Goal: Transaction & Acquisition: Purchase product/service

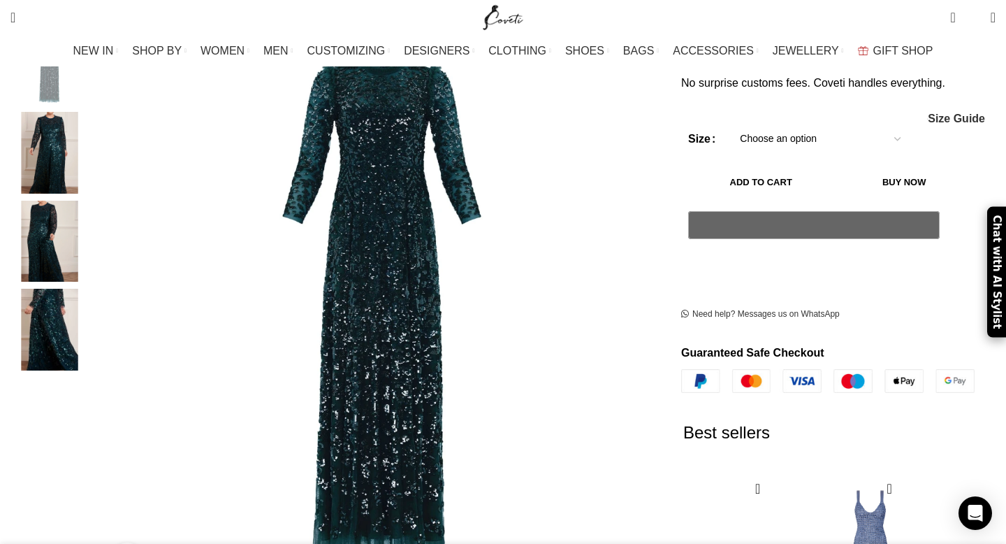
scroll to position [235, 0]
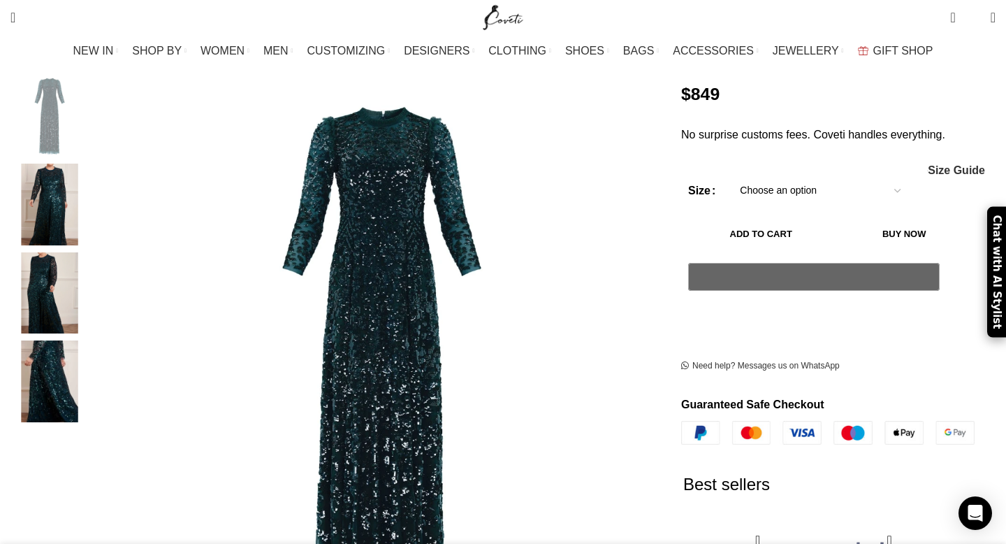
click at [831, 176] on select "Choose an option 4 UK 6 UK 8 UK 14 UK 20 UK" at bounding box center [821, 190] width 182 height 29
click at [730, 176] on select "Choose an option 4 UK 6 UK 8 UK 14 UK 20 UK" at bounding box center [821, 190] width 182 height 29
select select "14-uk"
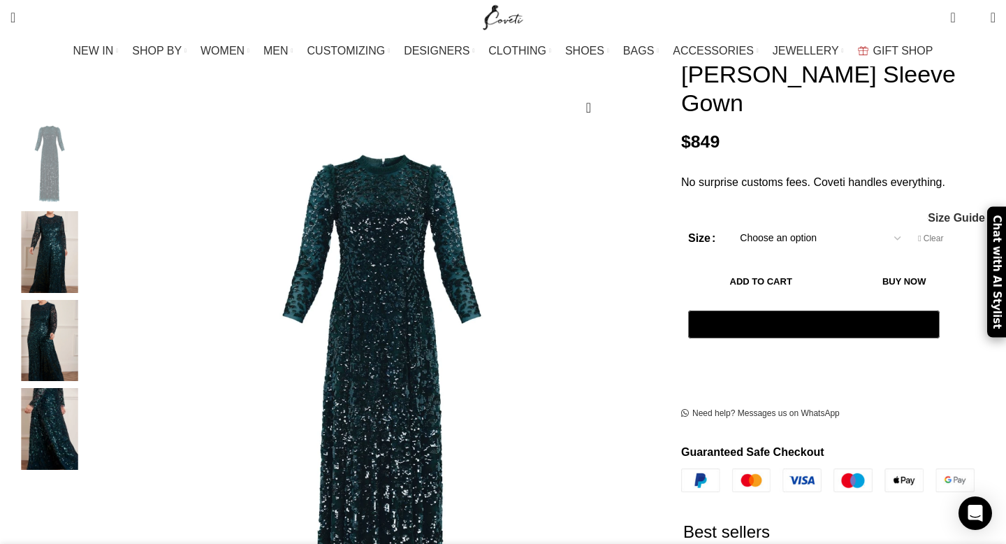
scroll to position [187, 0]
click at [928, 212] on span "Size Guide" at bounding box center [956, 217] width 57 height 11
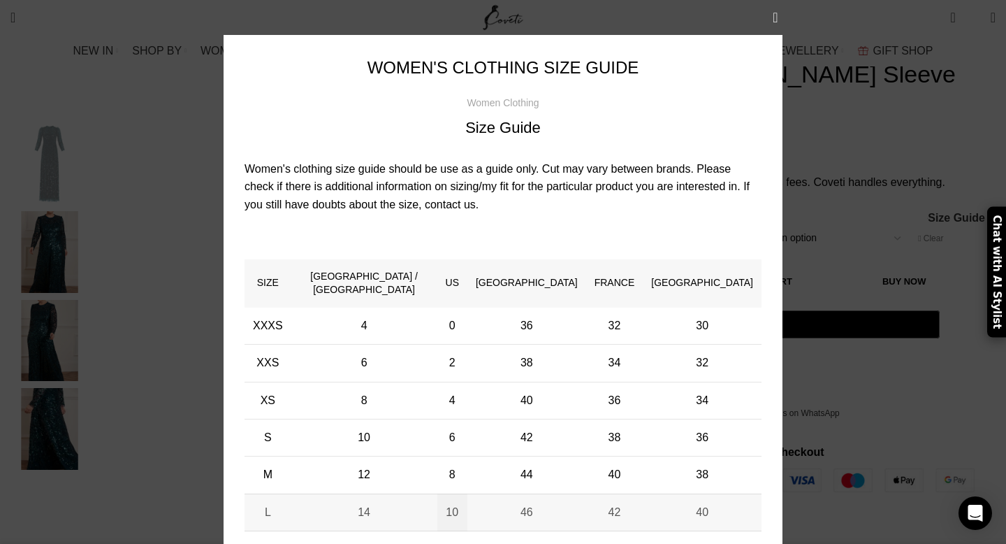
scroll to position [0, 294]
click at [779, 11] on button "×" at bounding box center [775, 17] width 35 height 35
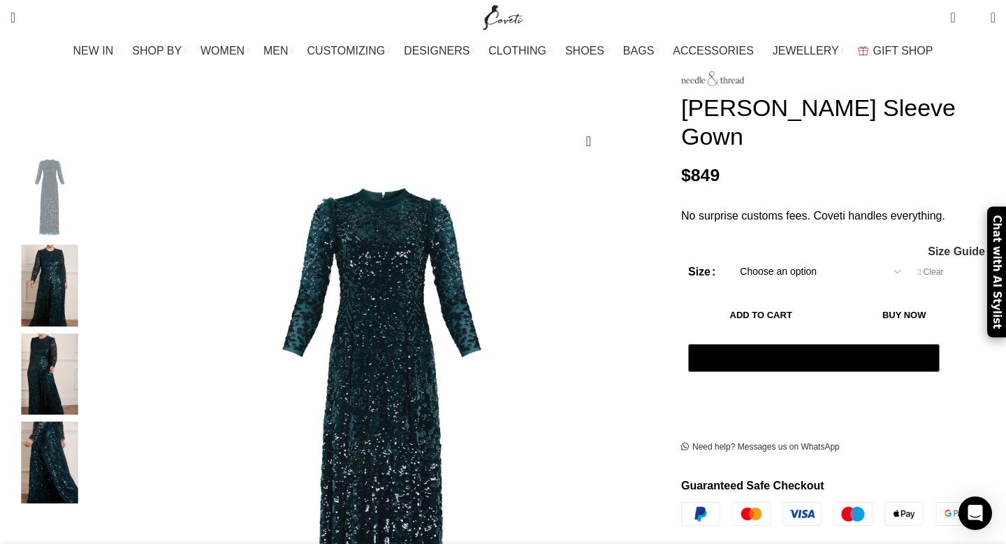
scroll to position [0, 1029]
click at [92, 199] on img "1 / 4" at bounding box center [49, 198] width 85 height 82
click at [92, 279] on img "2 / 4" at bounding box center [49, 286] width 85 height 82
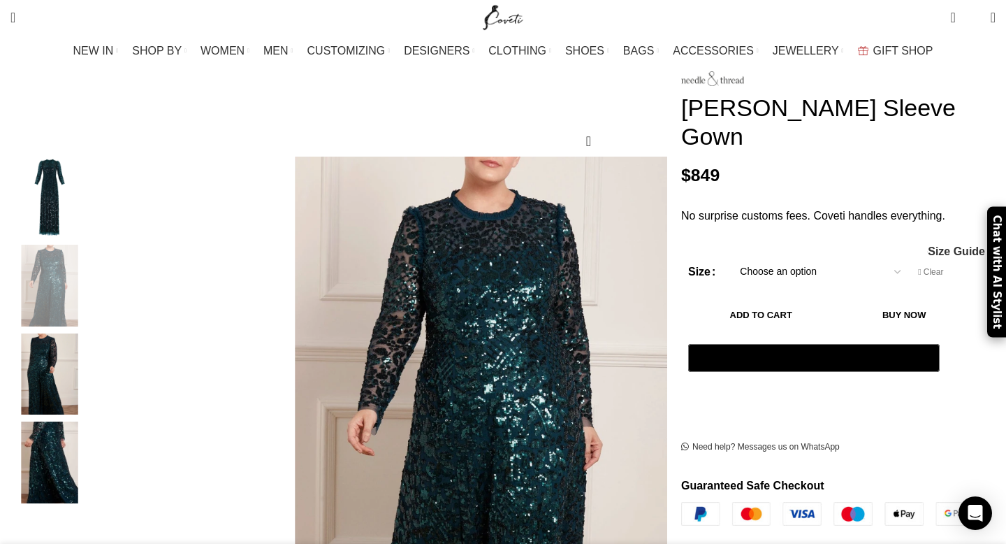
click at [92, 393] on img "3 / 4" at bounding box center [49, 374] width 85 height 82
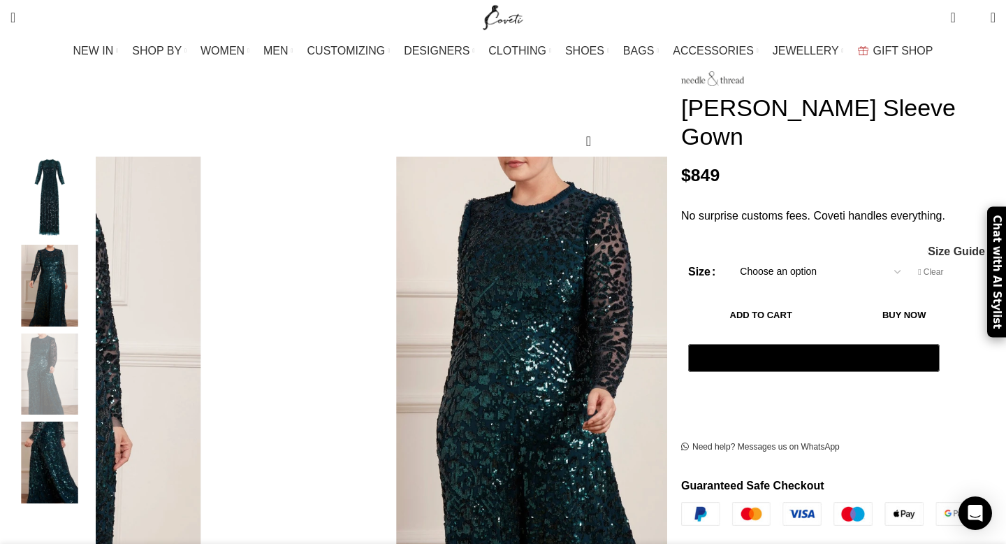
click at [92, 421] on img "4 / 4" at bounding box center [49, 462] width 85 height 82
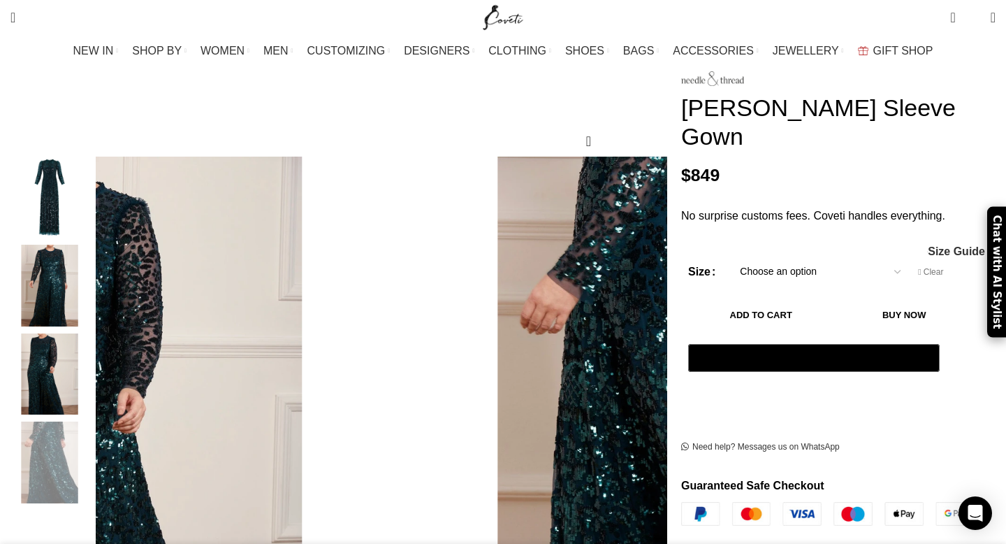
click at [92, 201] on img "1 / 4" at bounding box center [49, 198] width 85 height 82
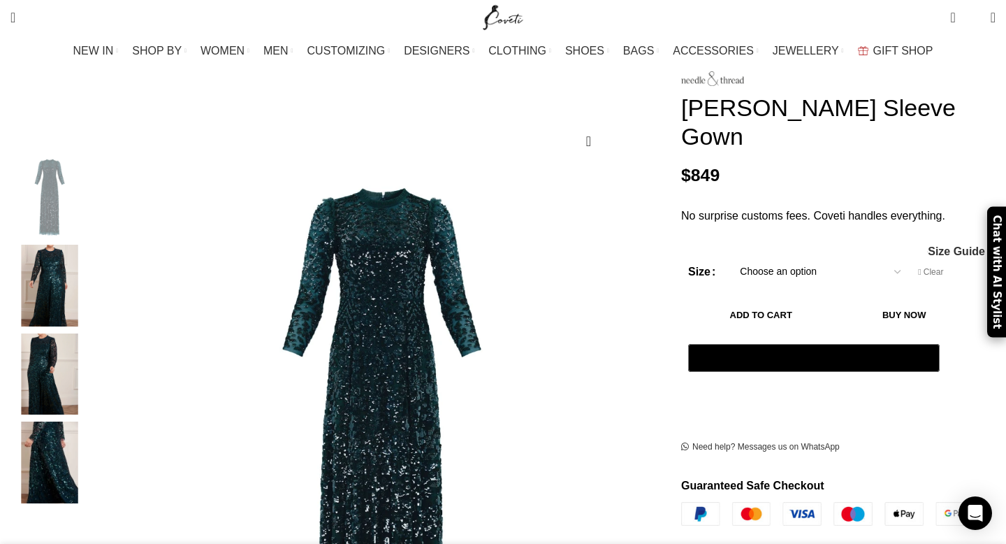
scroll to position [0, 1324]
click at [92, 271] on img "2 / 4" at bounding box center [49, 286] width 85 height 82
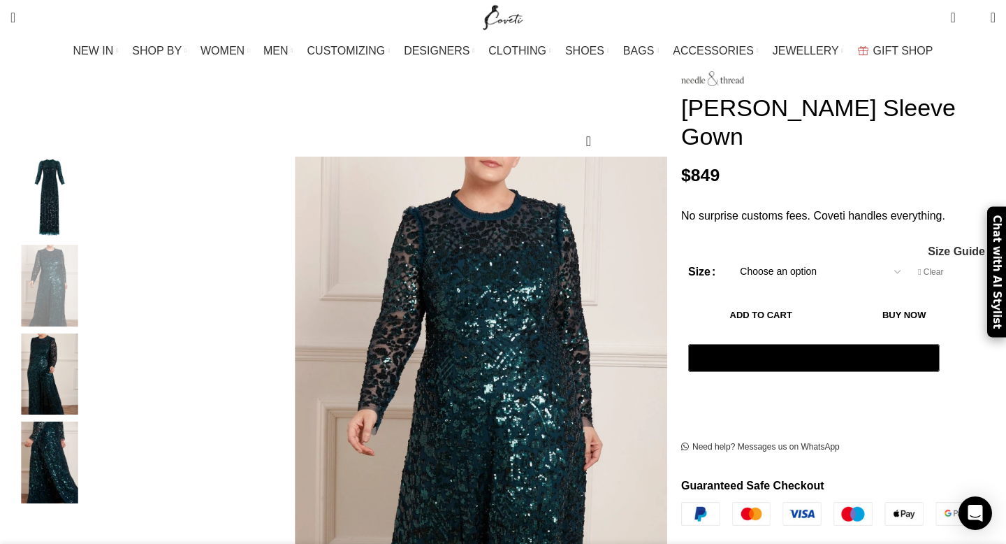
click at [92, 349] on img "3 / 4" at bounding box center [49, 374] width 85 height 82
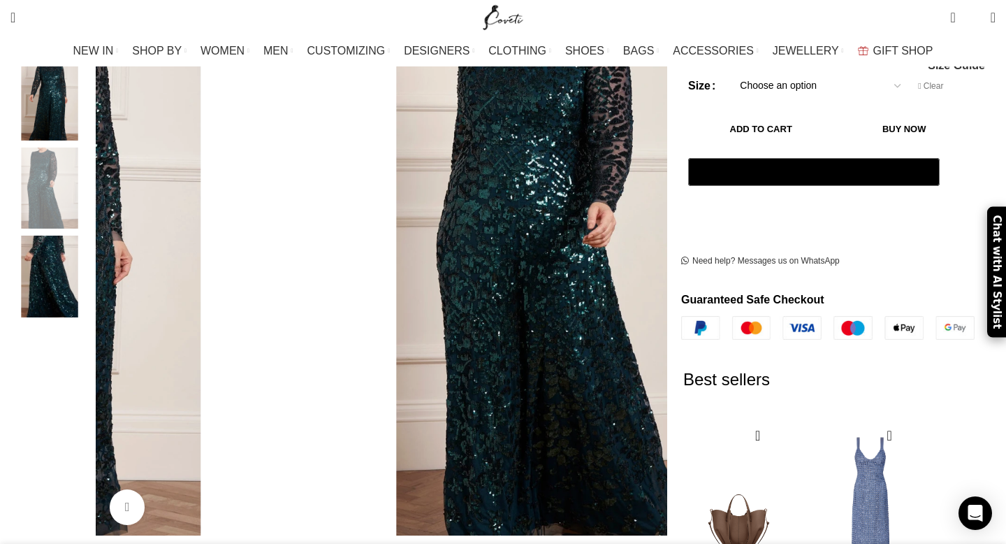
scroll to position [382, 0]
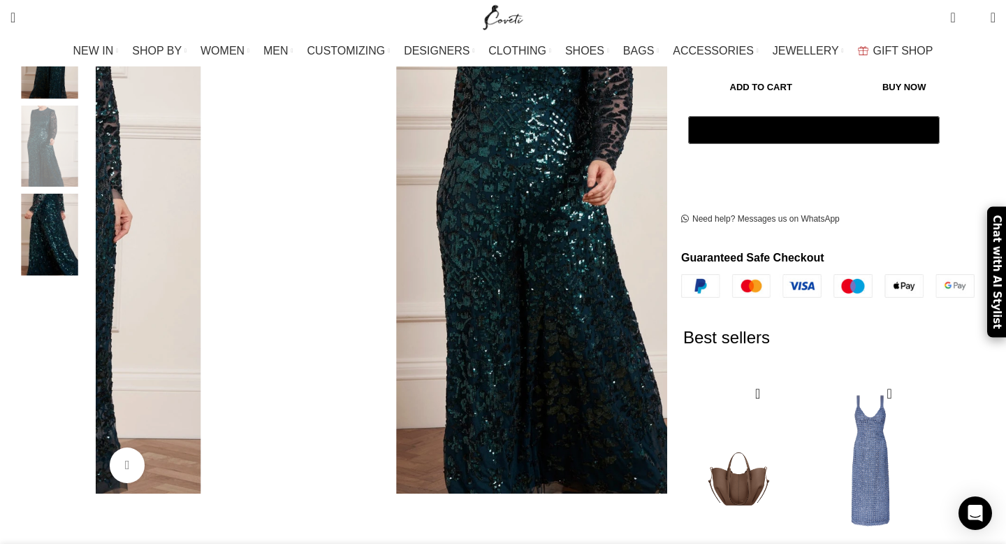
click at [92, 209] on img "4 / 4" at bounding box center [49, 235] width 85 height 82
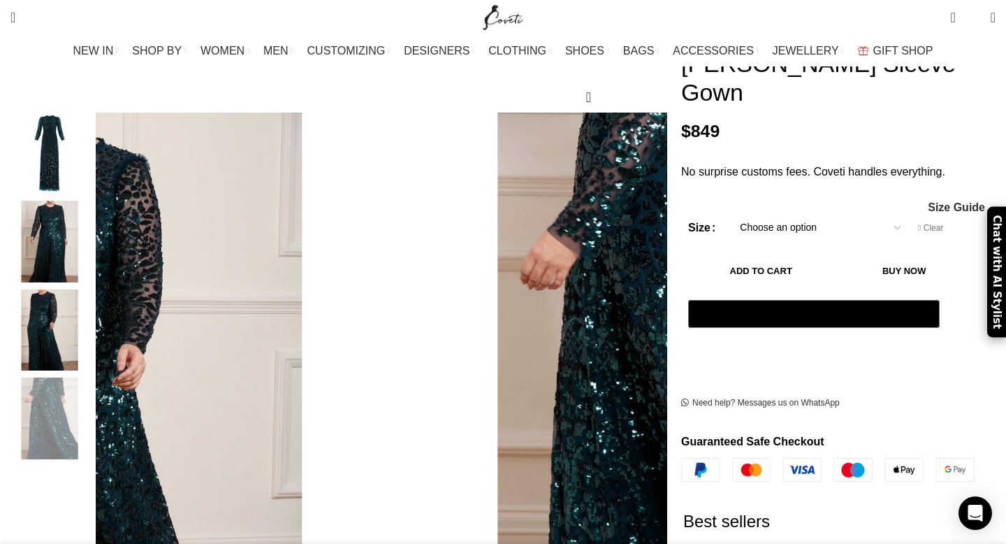
scroll to position [0, 1471]
click at [92, 314] on img "3 / 4" at bounding box center [49, 330] width 85 height 82
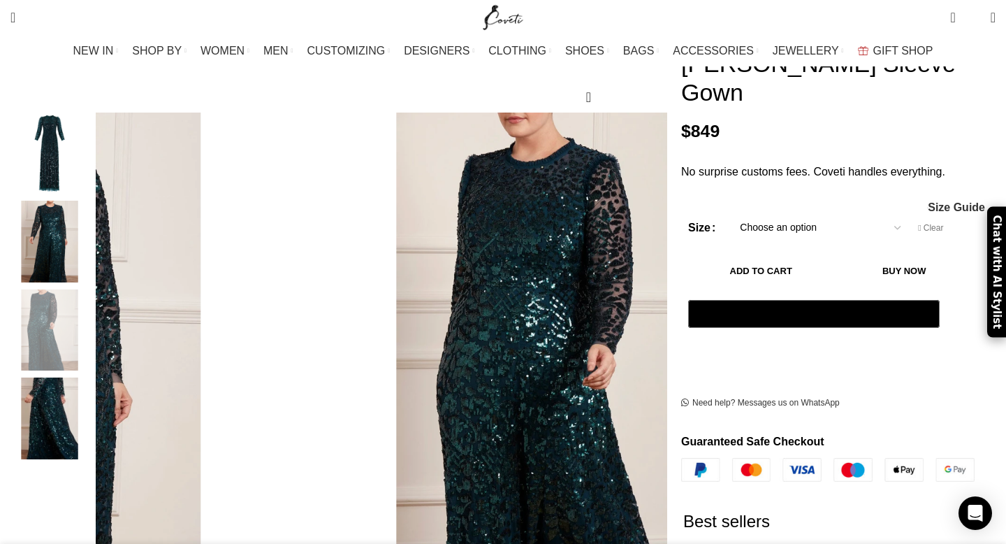
click at [92, 226] on img "2 / 4" at bounding box center [49, 242] width 85 height 82
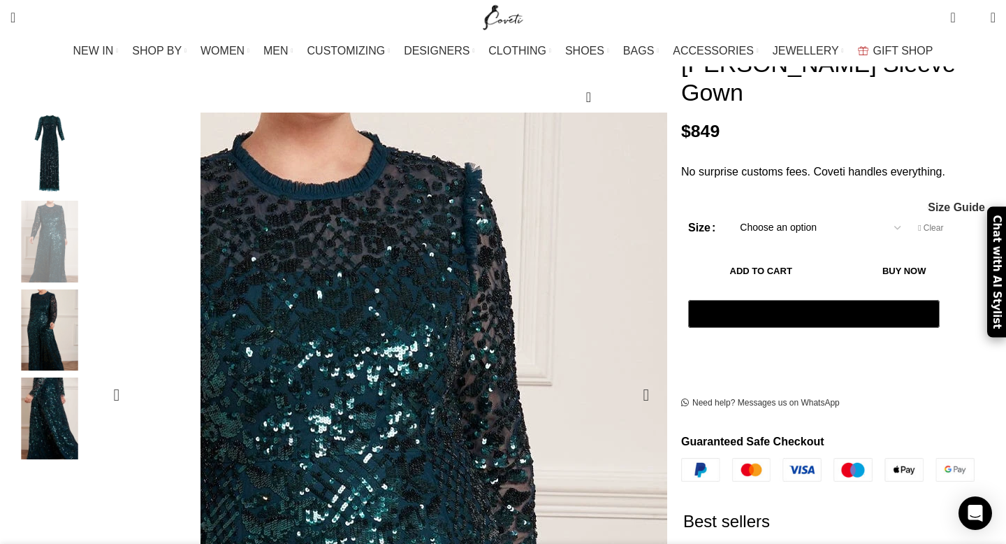
scroll to position [0, 2206]
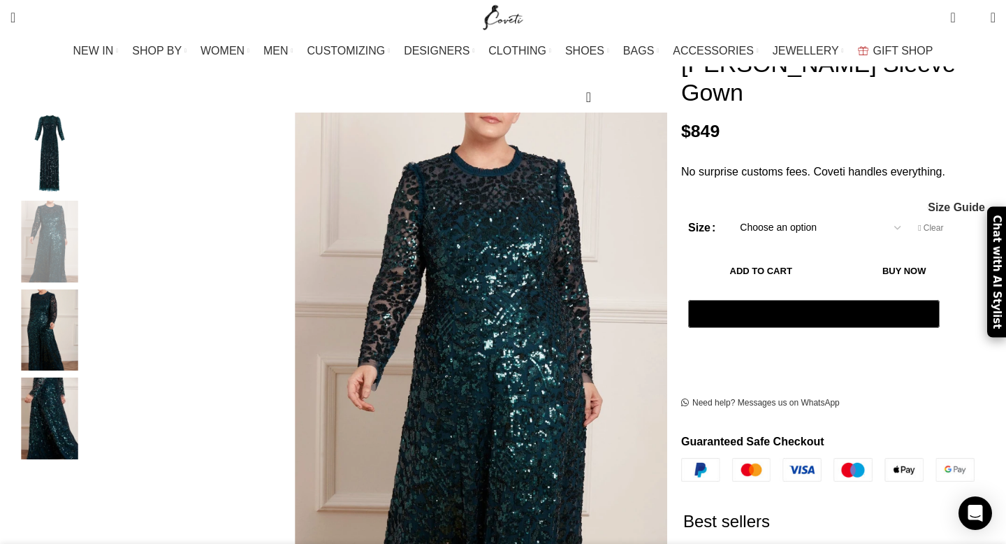
click at [92, 301] on img "3 / 4" at bounding box center [49, 330] width 85 height 82
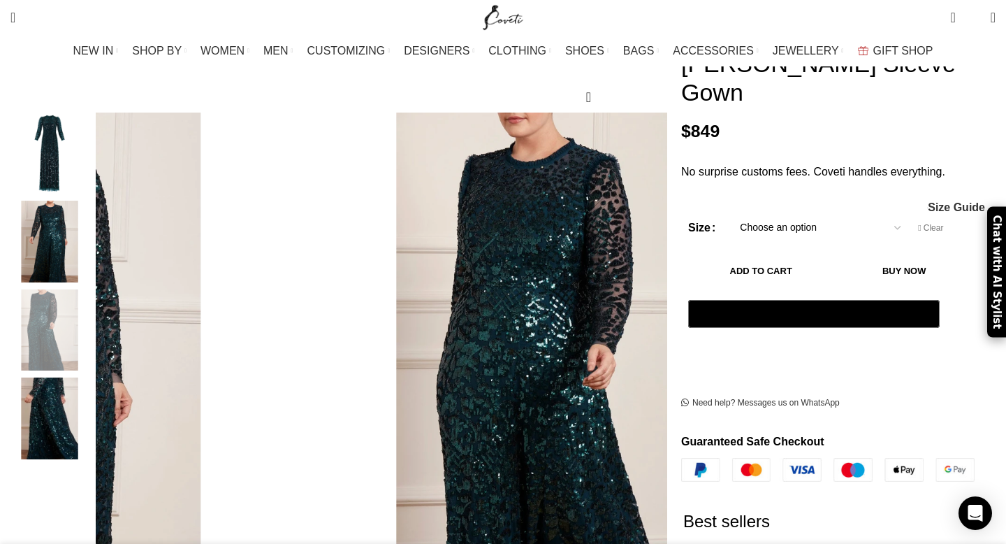
click at [92, 393] on img "4 / 4" at bounding box center [49, 418] width 85 height 82
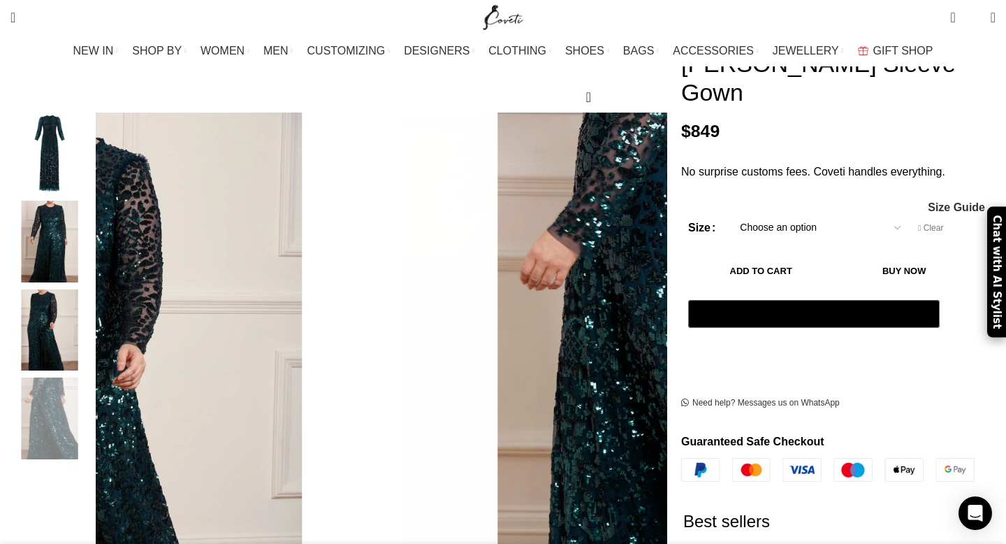
click at [92, 131] on img "1 / 4" at bounding box center [49, 154] width 85 height 82
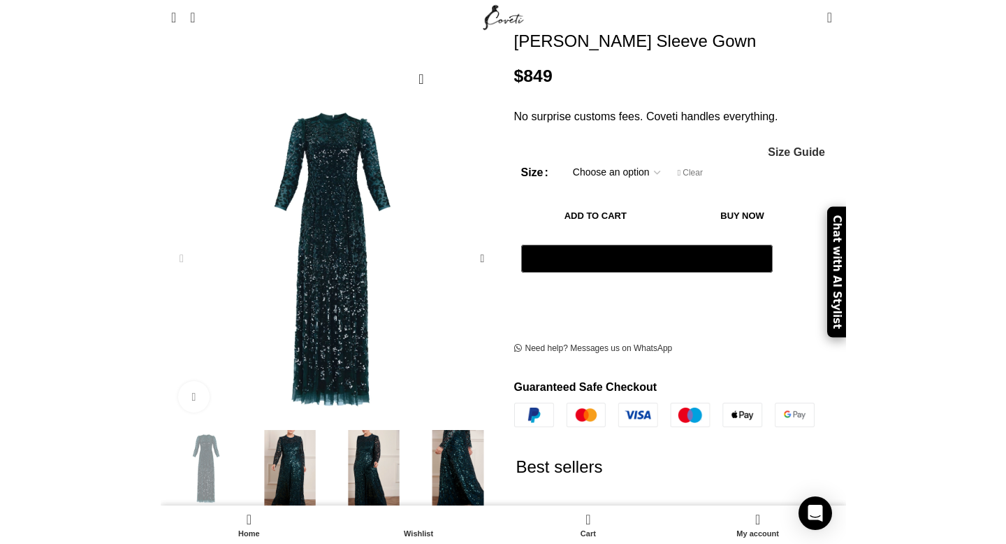
scroll to position [0, 294]
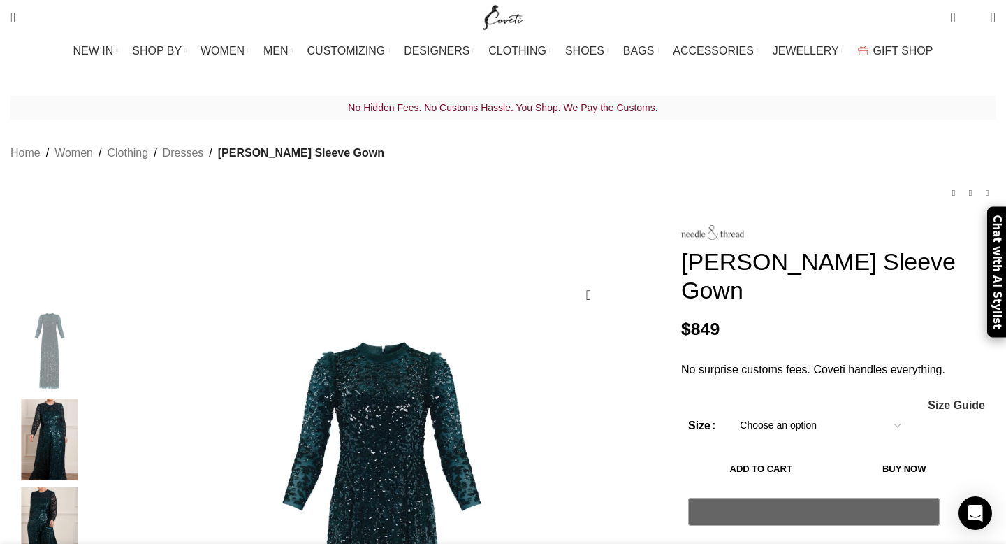
click at [493, 16] on img "Site logo" at bounding box center [503, 17] width 47 height 35
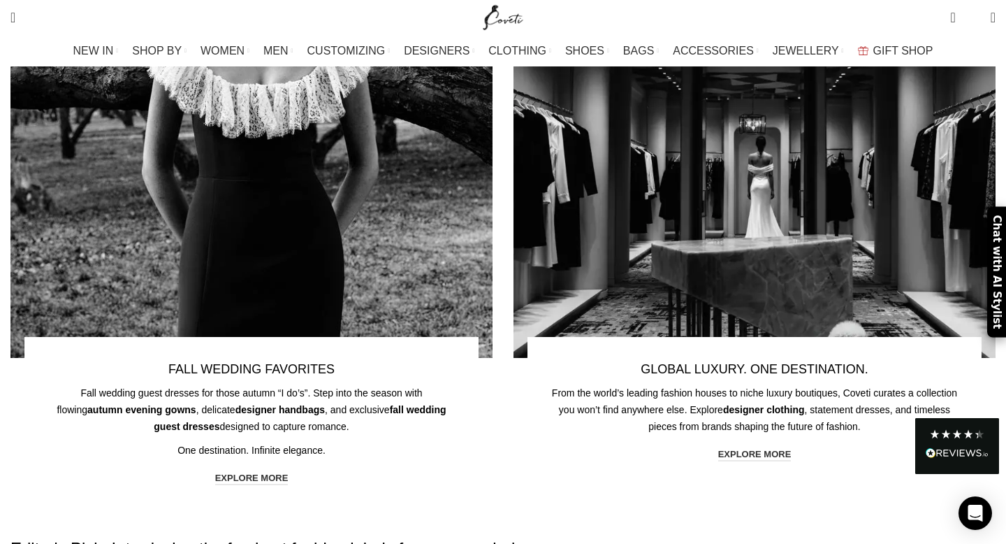
scroll to position [630, 0]
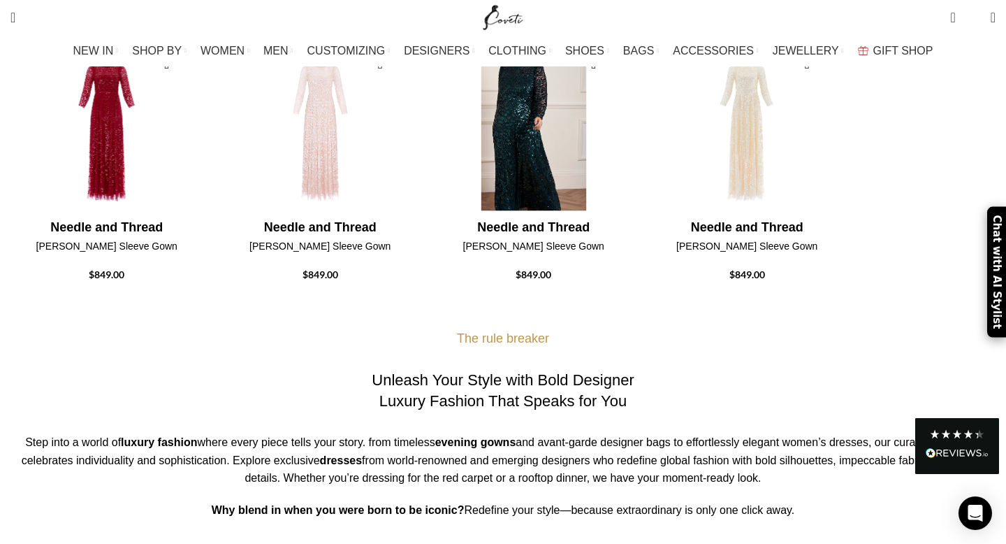
click at [632, 126] on img "3 / 4" at bounding box center [534, 131] width 198 height 173
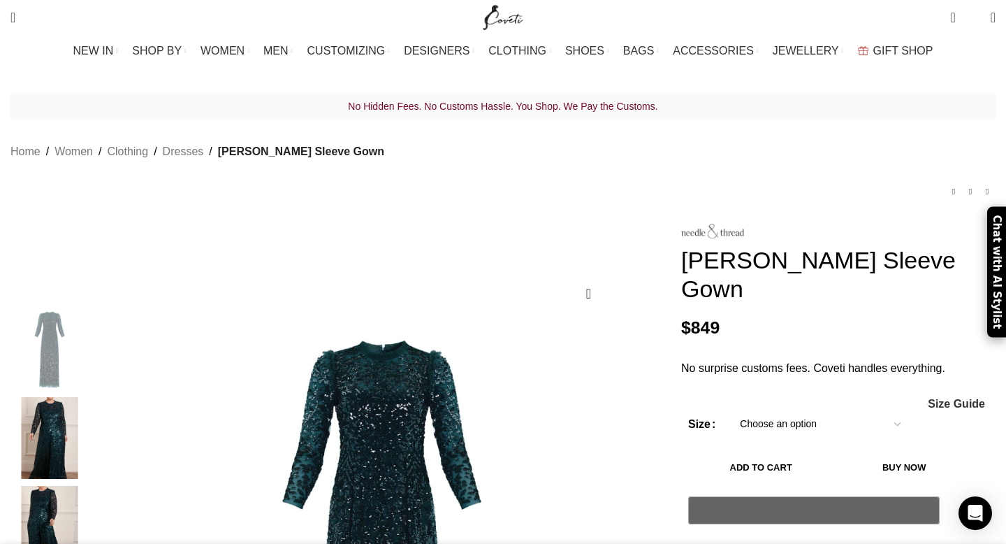
scroll to position [280, 0]
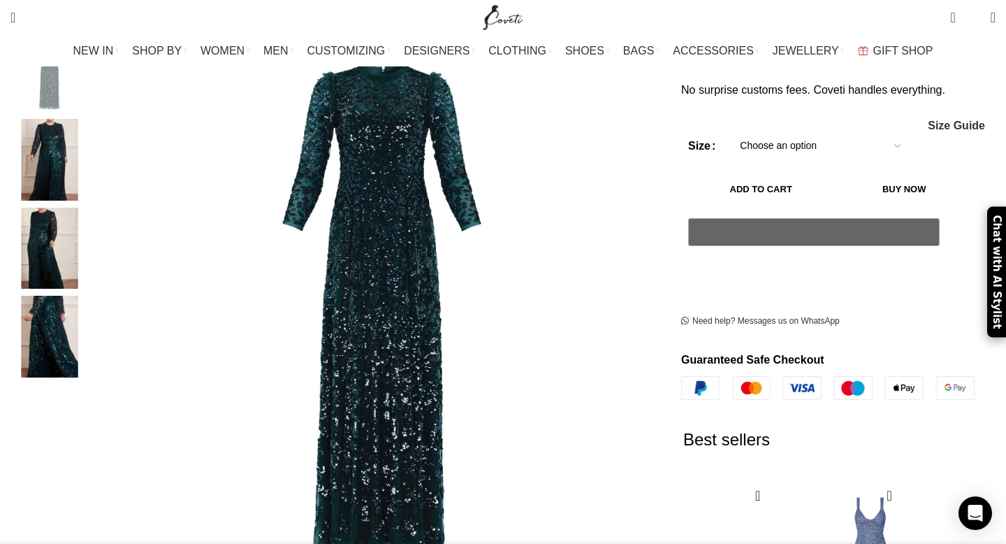
click at [92, 216] on img "3 / 4" at bounding box center [49, 249] width 85 height 82
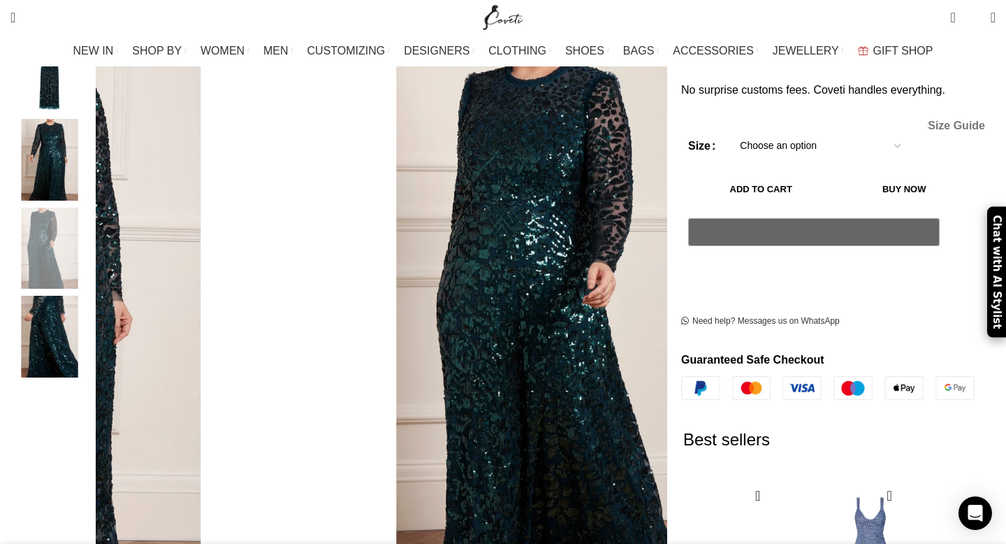
click at [928, 120] on span "Size Guide" at bounding box center [956, 125] width 57 height 11
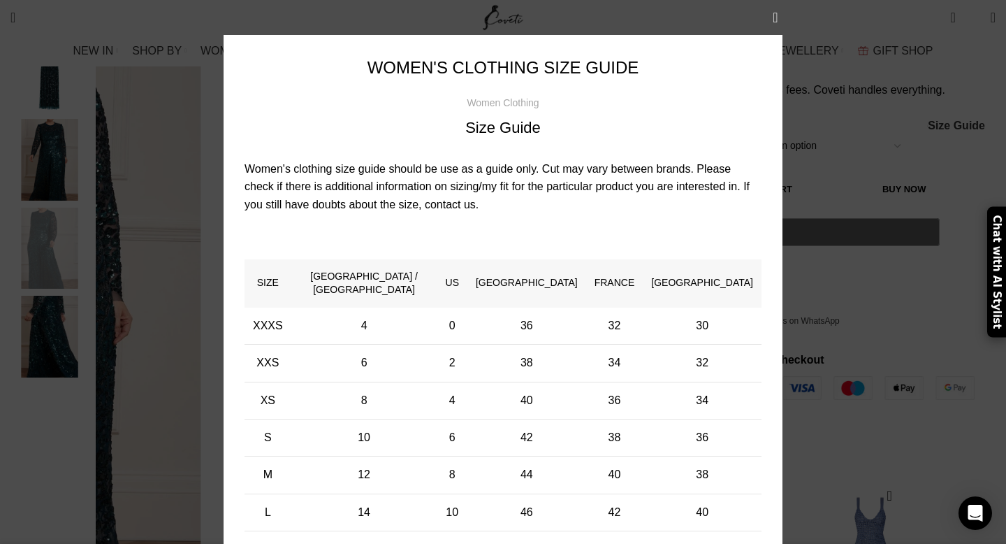
scroll to position [0, 147]
click at [772, 9] on button "×" at bounding box center [775, 17] width 35 height 35
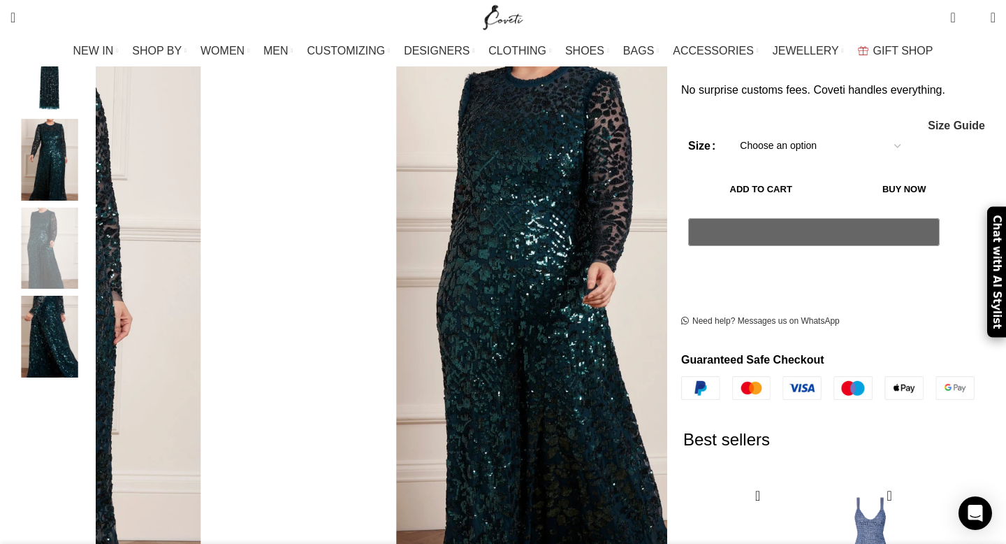
click at [771, 131] on select "Choose an option 4 UK 6 UK 8 UK 14 UK 20 UK" at bounding box center [821, 145] width 182 height 29
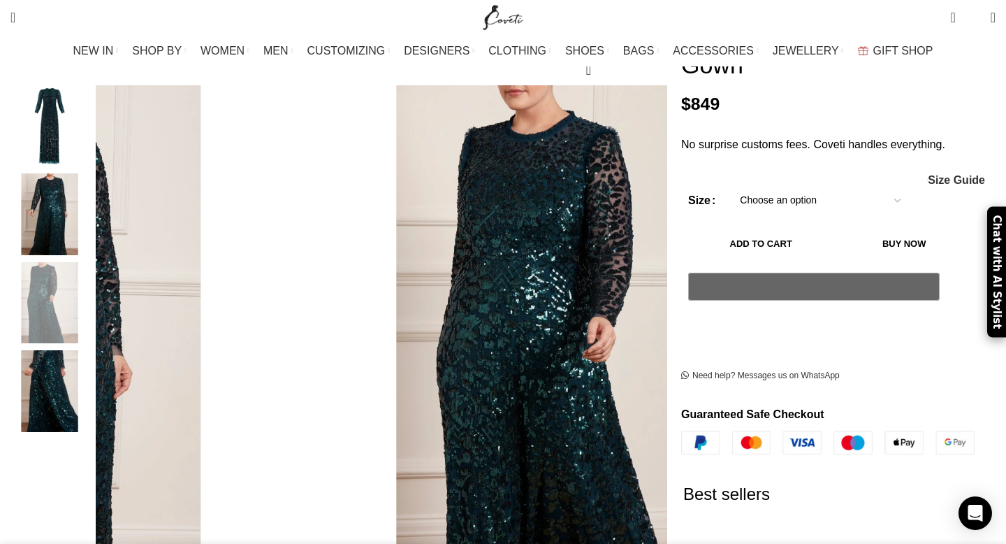
scroll to position [164, 0]
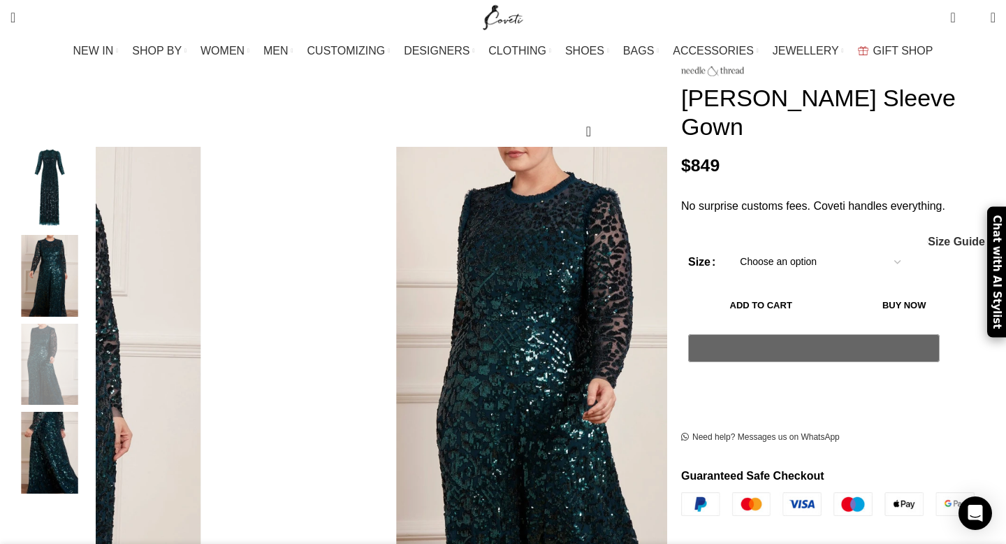
click at [731, 247] on select "Choose an option 4 UK 6 UK 8 UK 14 UK 20 UK" at bounding box center [821, 261] width 182 height 29
click at [730, 247] on select "Choose an option 4 UK 6 UK 8 UK 14 UK 20 UK" at bounding box center [821, 261] width 182 height 29
select select "14-uk"
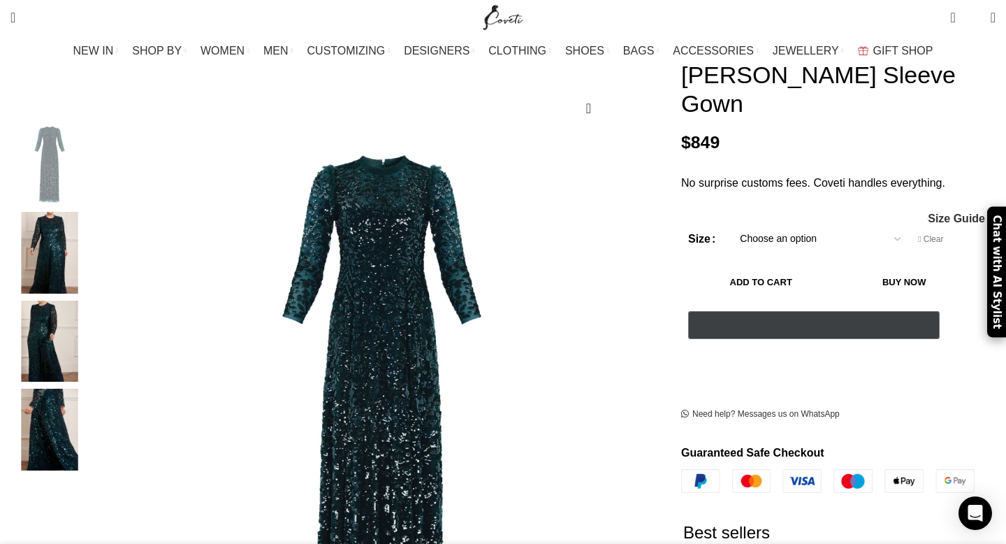
scroll to position [187, 0]
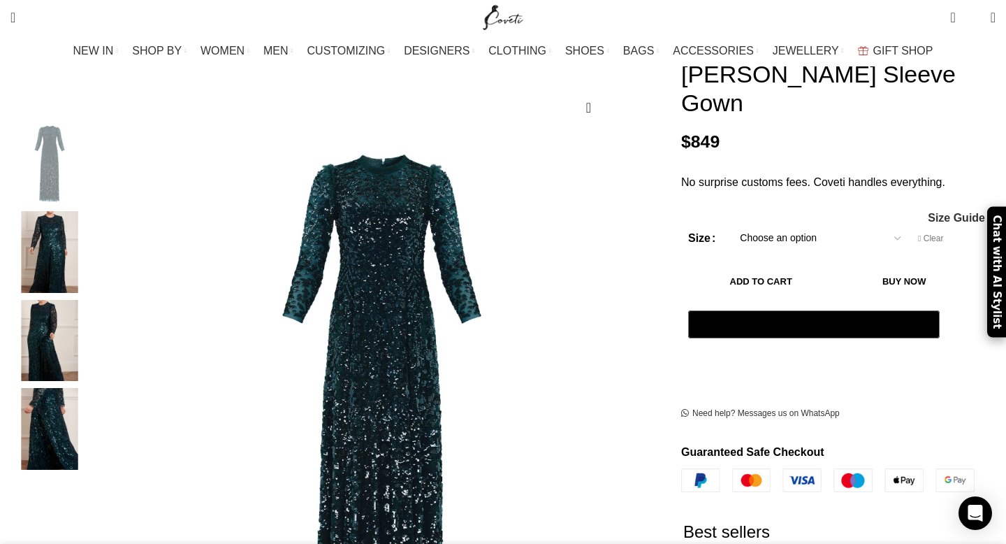
click at [744, 267] on button "Add to cart" at bounding box center [760, 281] width 145 height 29
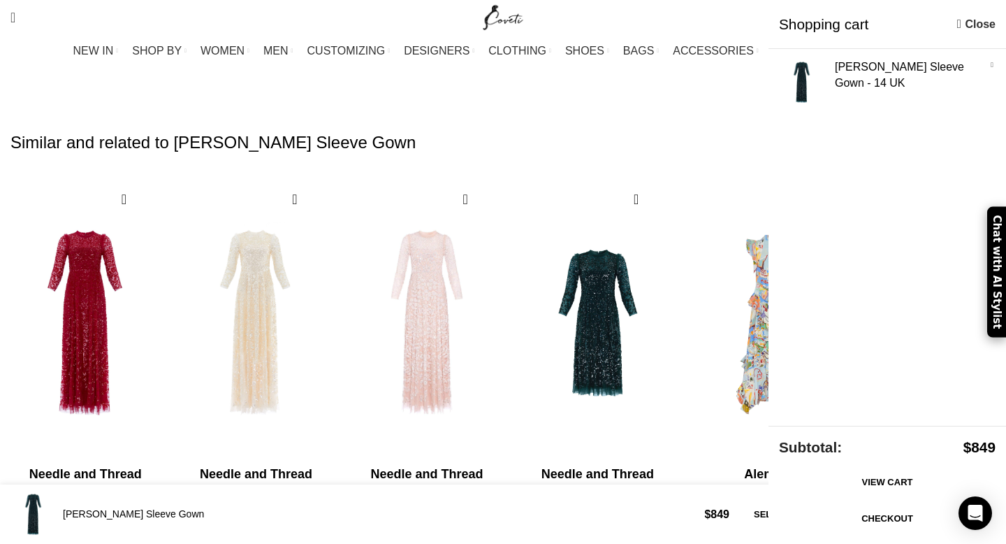
scroll to position [3212, 0]
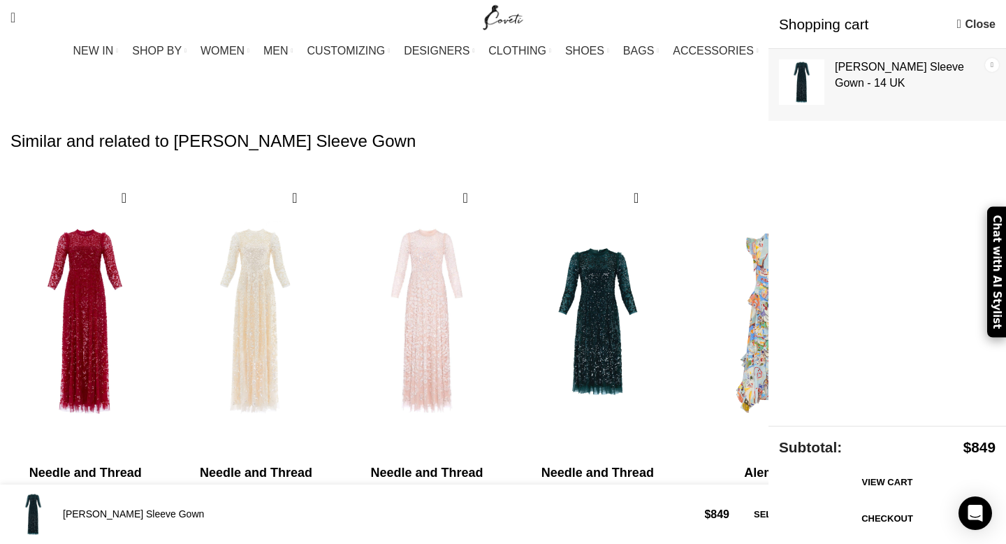
click at [992, 66] on link "×" at bounding box center [992, 65] width 14 height 14
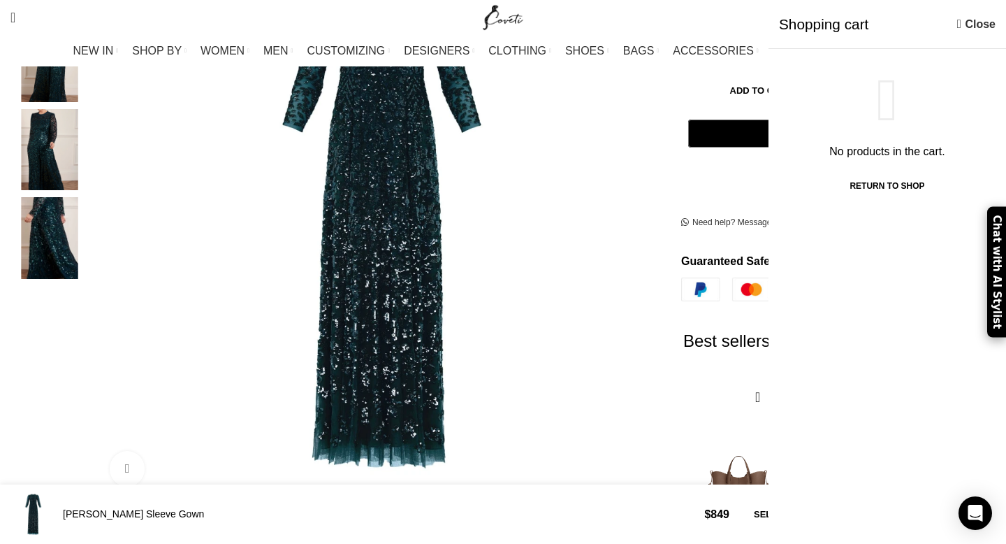
scroll to position [0, 0]
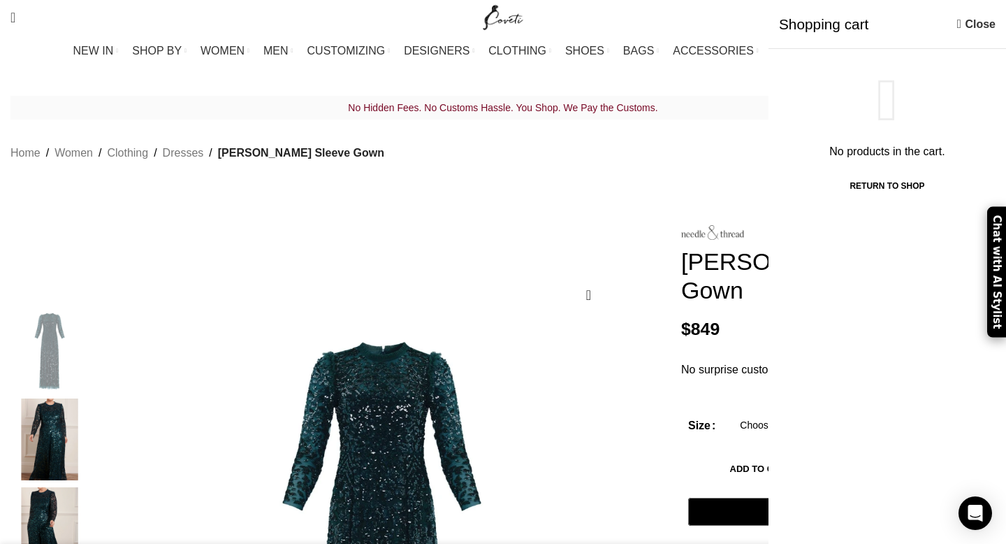
click at [857, 20] on span "Shopping cart" at bounding box center [864, 24] width 171 height 20
click at [964, 22] on link "Close" at bounding box center [976, 23] width 38 height 17
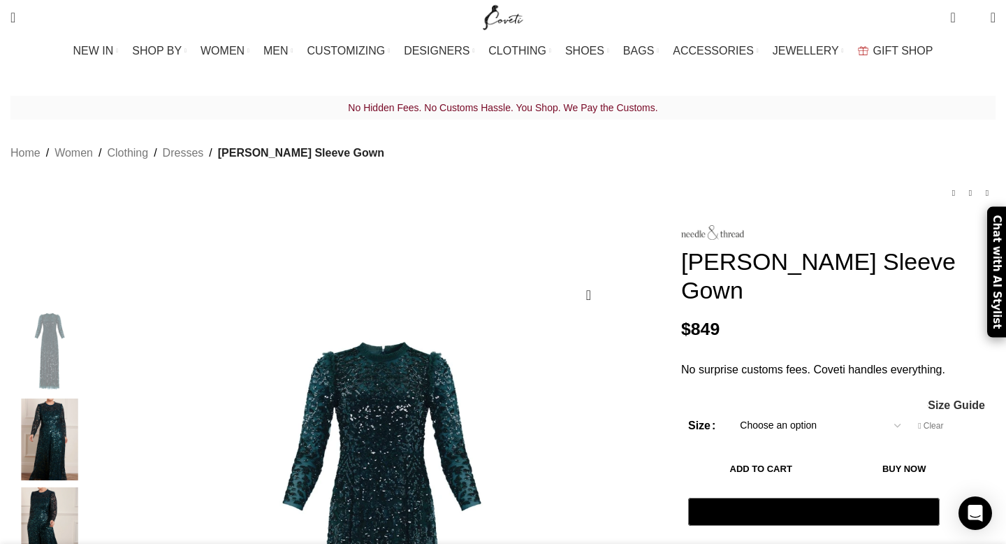
scroll to position [0, 1029]
click at [776, 454] on button "Add to cart" at bounding box center [760, 468] width 145 height 29
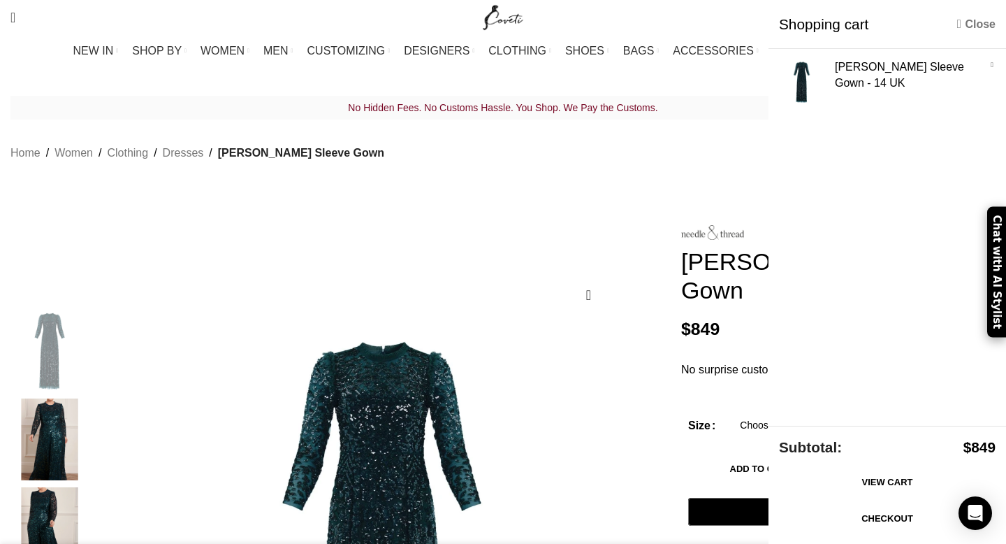
click at [963, 19] on link "Close" at bounding box center [976, 23] width 38 height 17
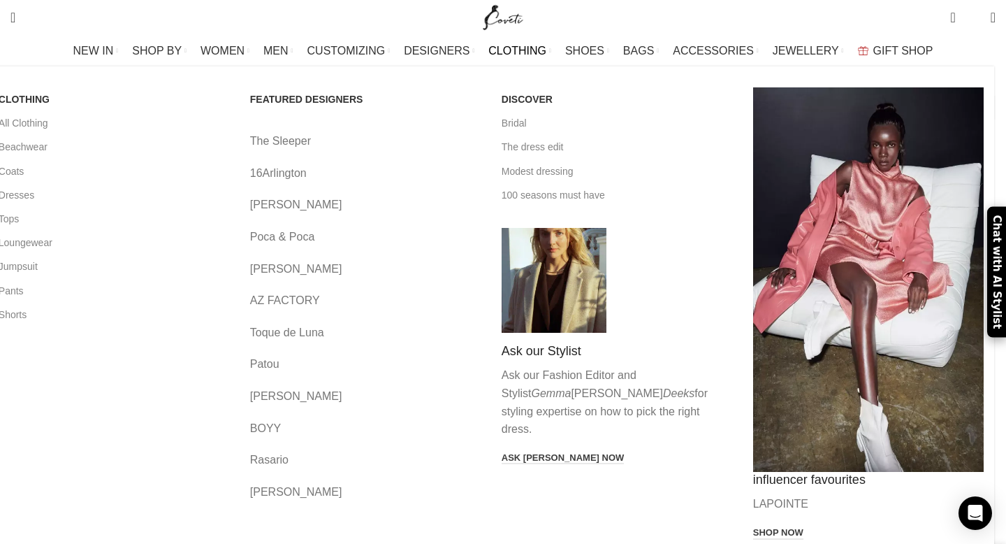
scroll to position [0, 1177]
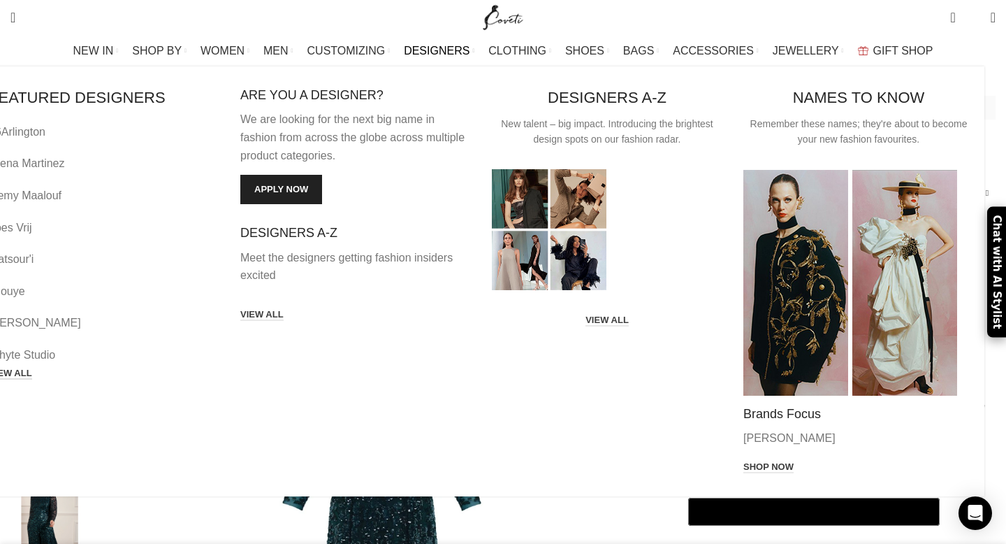
click at [32, 368] on link "VIEW ALL" at bounding box center [10, 374] width 43 height 13
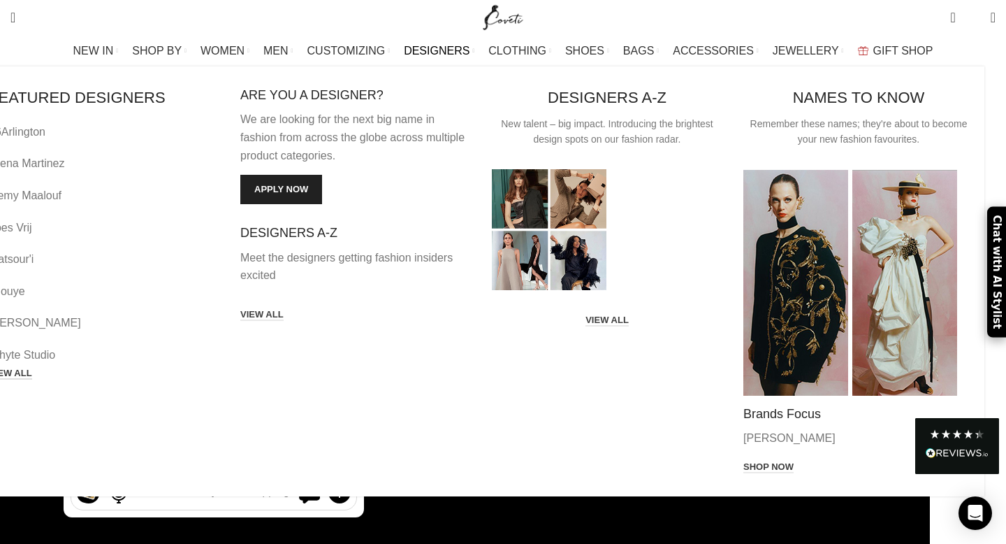
click at [32, 368] on link "VIEW ALL" at bounding box center [10, 374] width 43 height 13
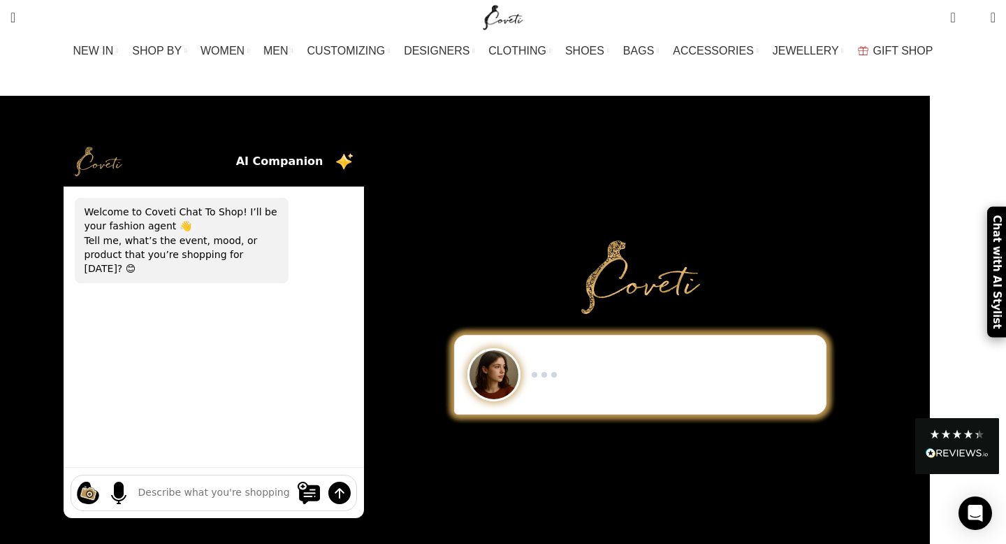
click at [283, 485] on textarea at bounding box center [213, 492] width 151 height 15
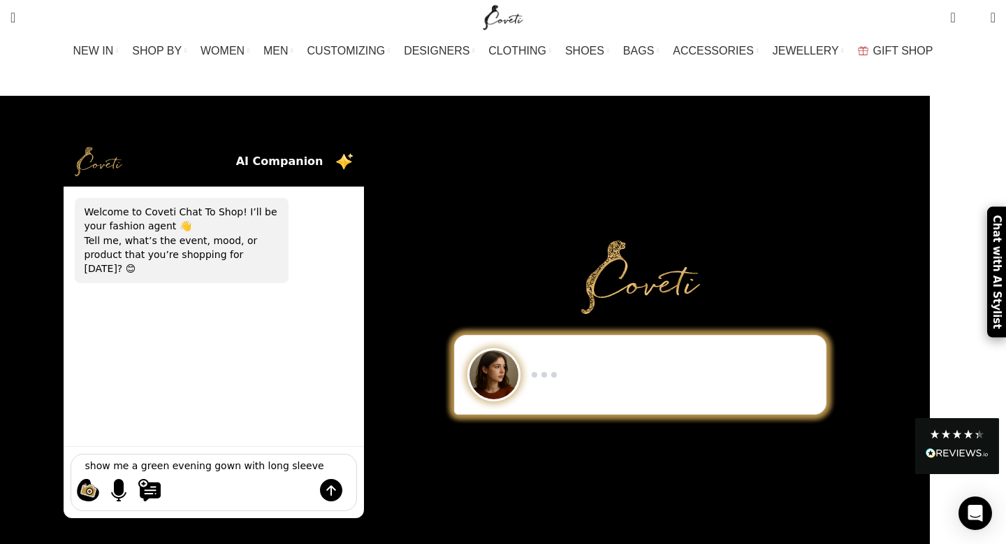
type textarea "show me a green evening gown with long sleeves"
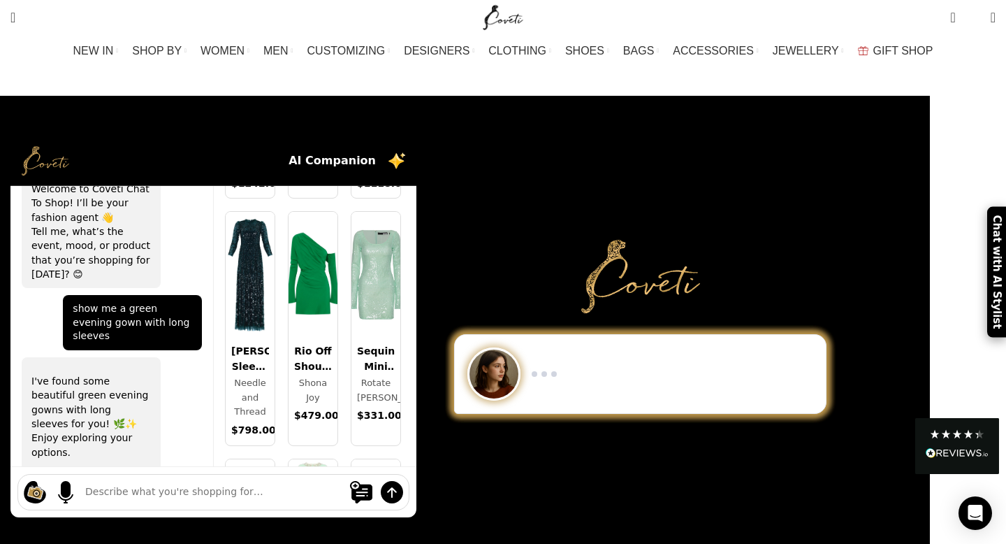
scroll to position [1010, 0]
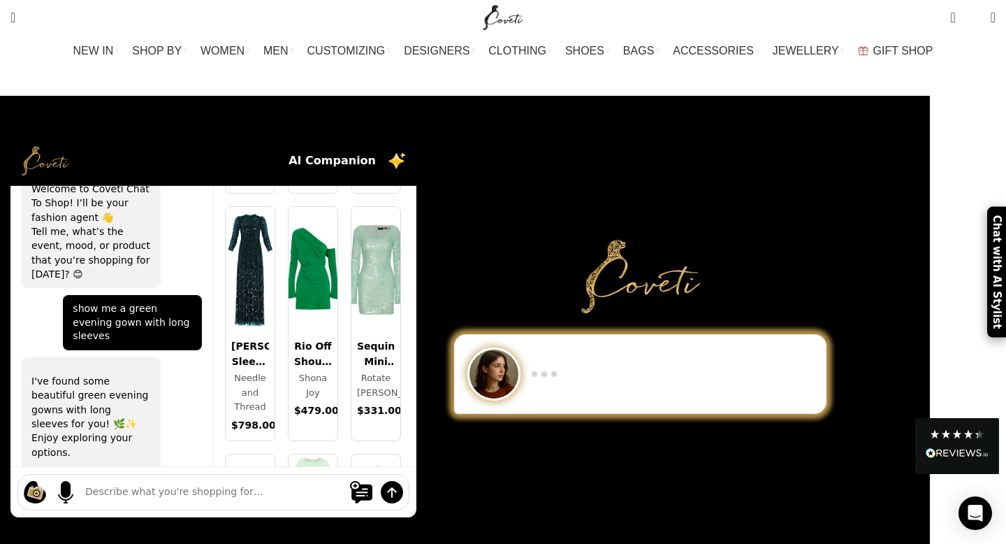
click at [269, 359] on div "[PERSON_NAME] Sleeve Gown" at bounding box center [250, 353] width 38 height 31
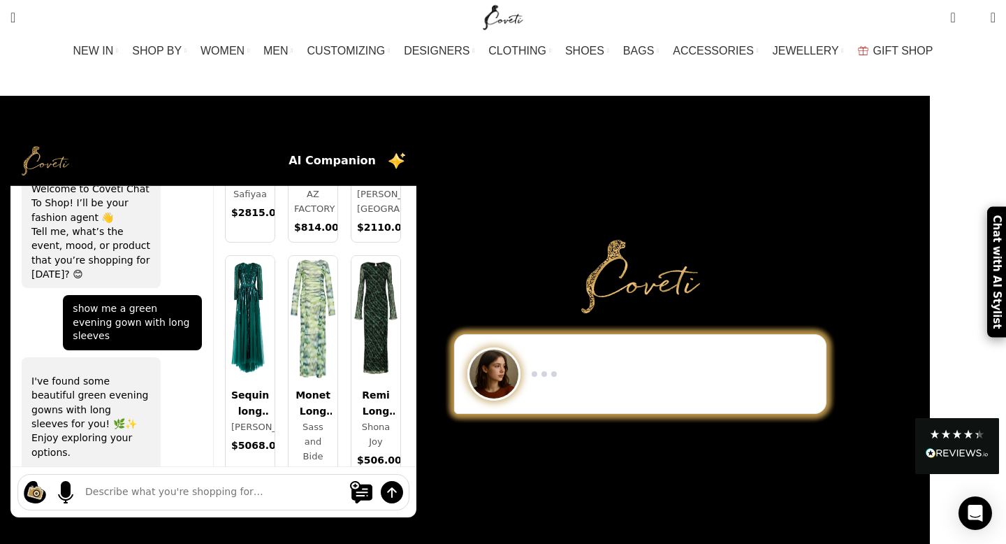
scroll to position [2386, 0]
click at [275, 368] on link "Sequin long dress Saiid Kobeisy $5068.00" at bounding box center [250, 371] width 50 height 235
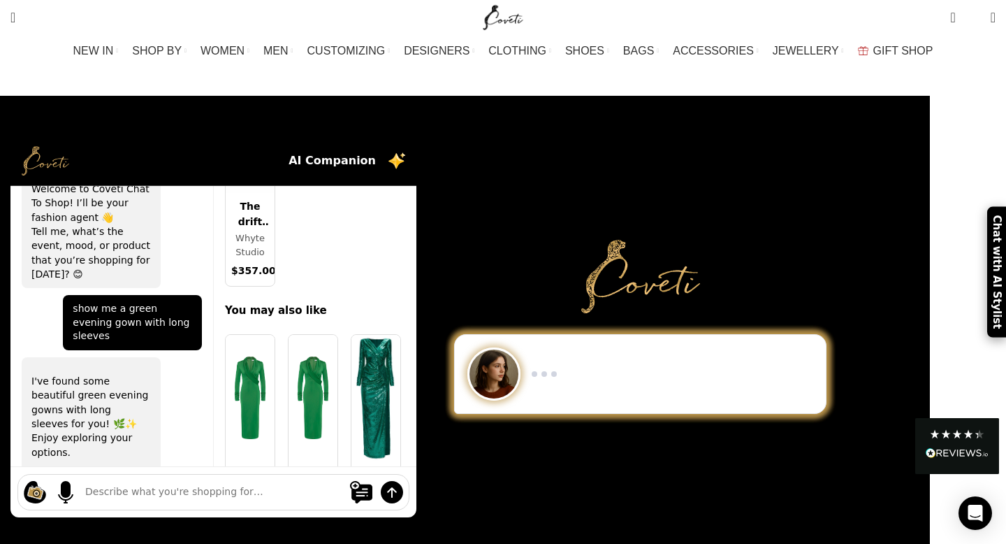
scroll to position [402, 0]
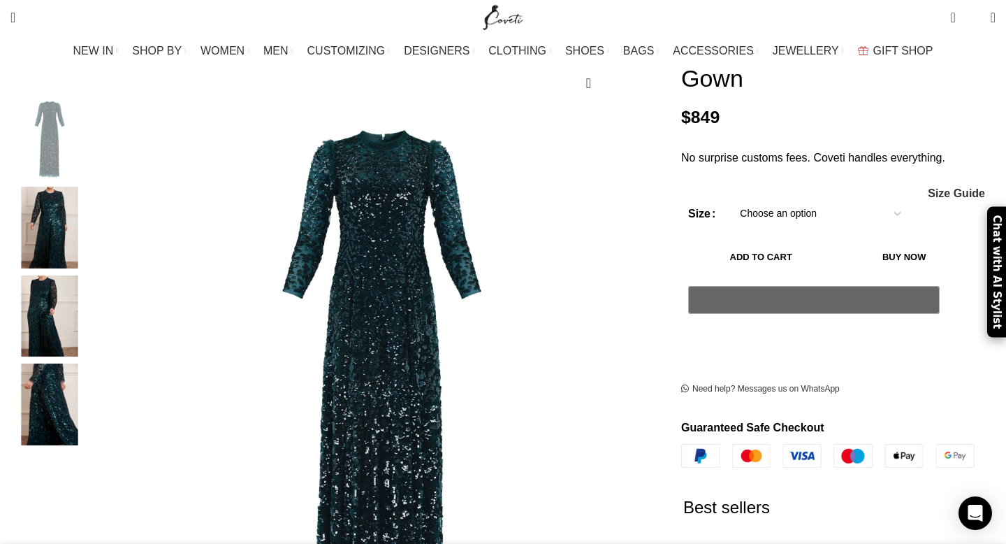
scroll to position [0, 140]
